Goal: Check status

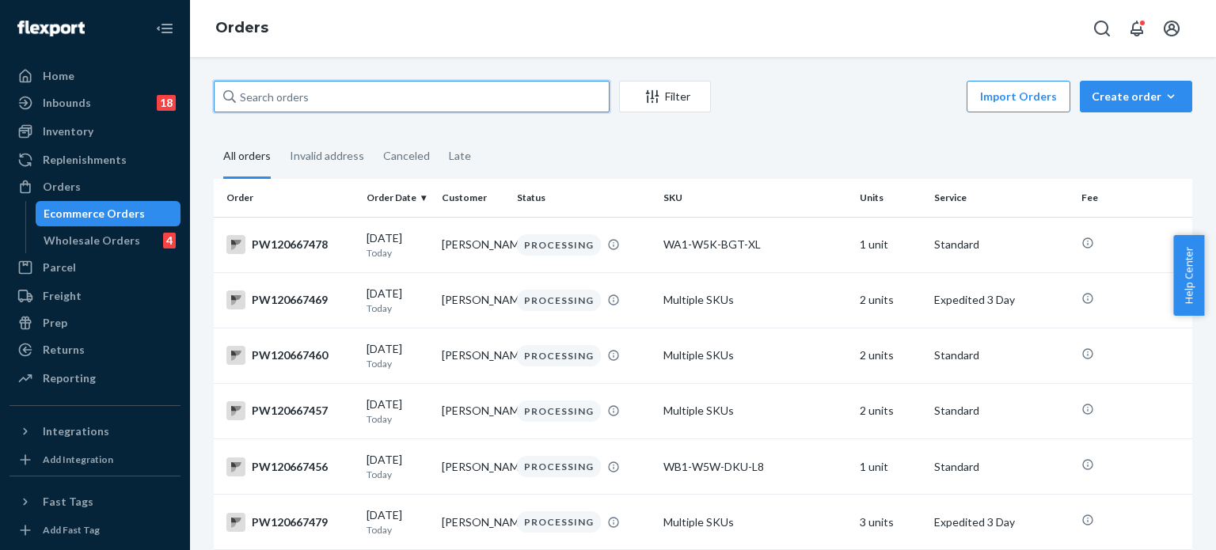
click at [523, 107] on input "text" at bounding box center [412, 97] width 396 height 32
paste input "PW120589824"
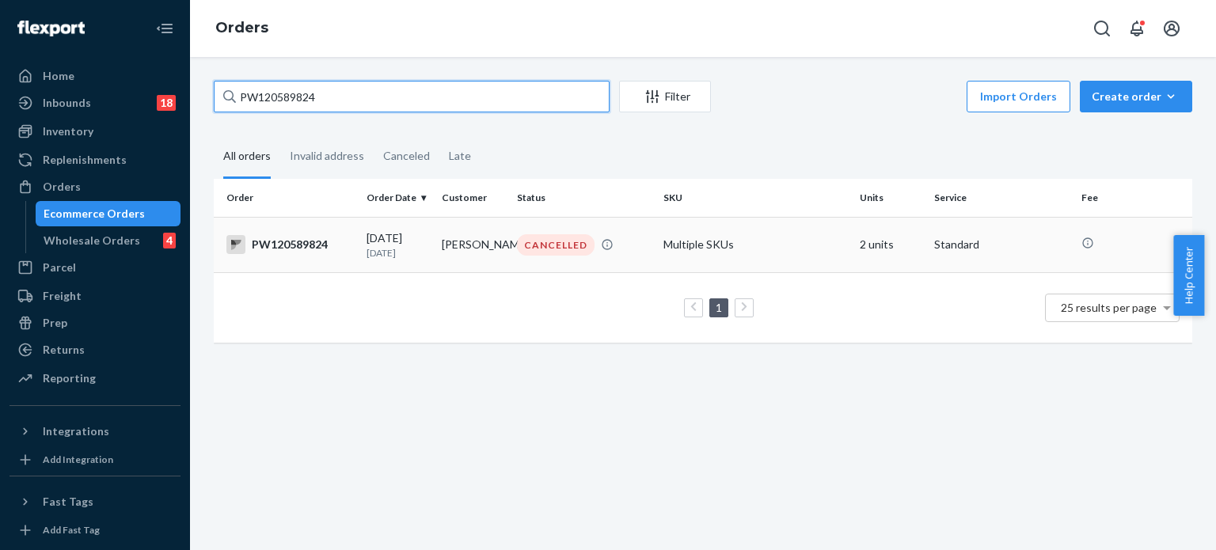
type input "PW120589824"
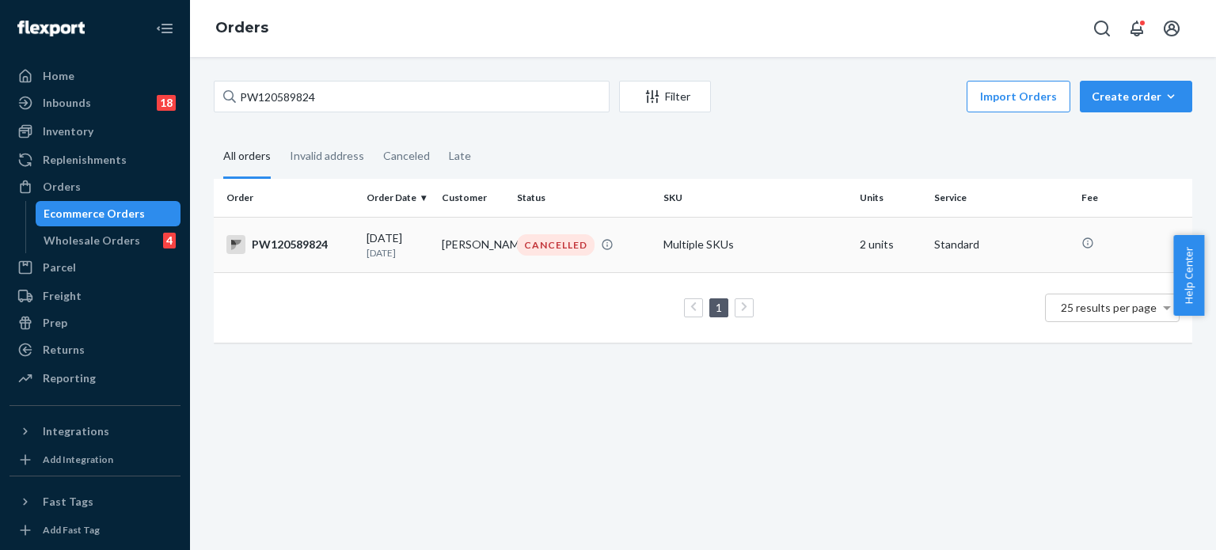
click at [638, 247] on div "CANCELLED" at bounding box center [584, 244] width 140 height 21
